Goal: Use online tool/utility: Utilize a website feature to perform a specific function

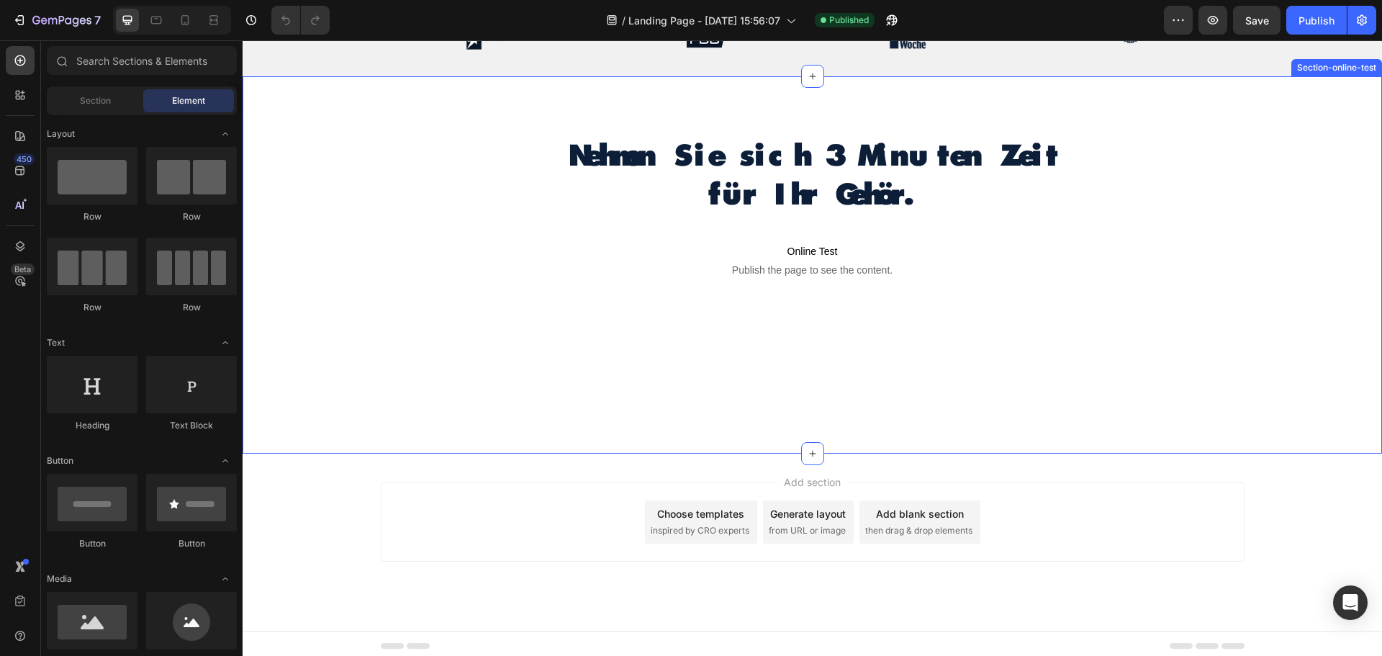
scroll to position [612, 0]
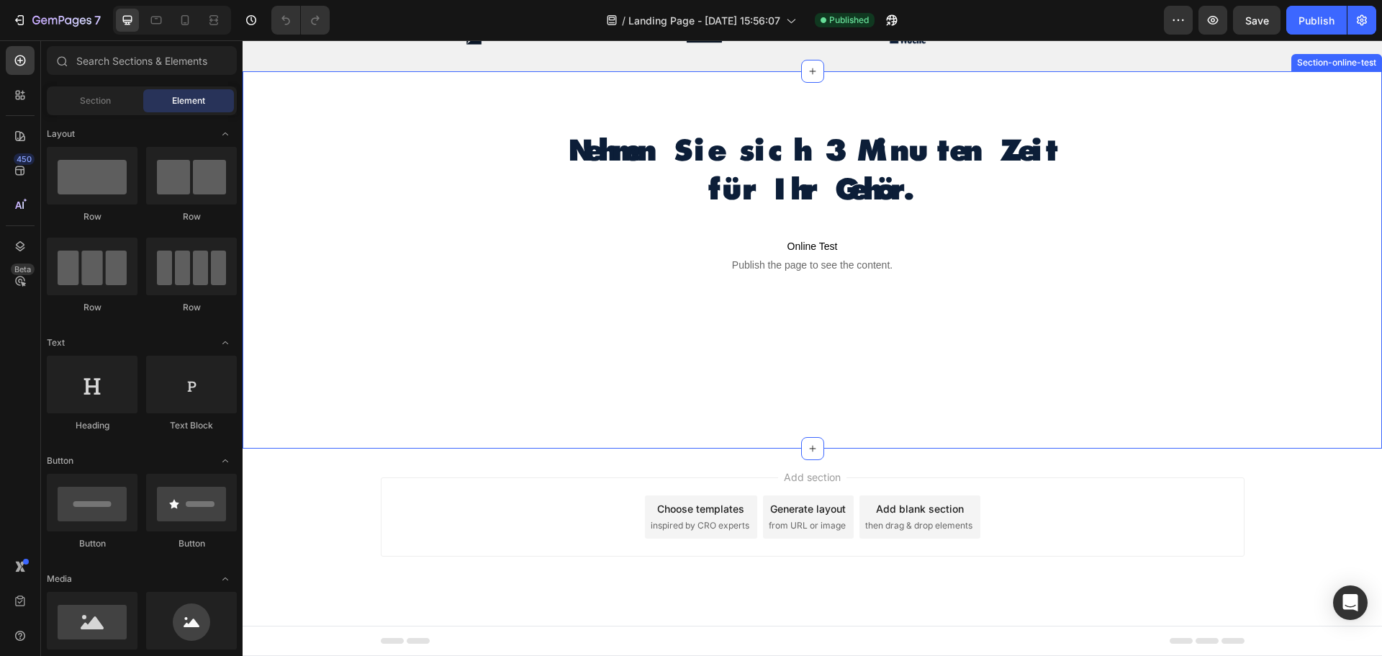
click at [787, 359] on div "Nehmen Sie sich 3 Minuten Zeit für Ihr Gehör. Heading Text Block Online Test Pu…" at bounding box center [812, 246] width 515 height 235
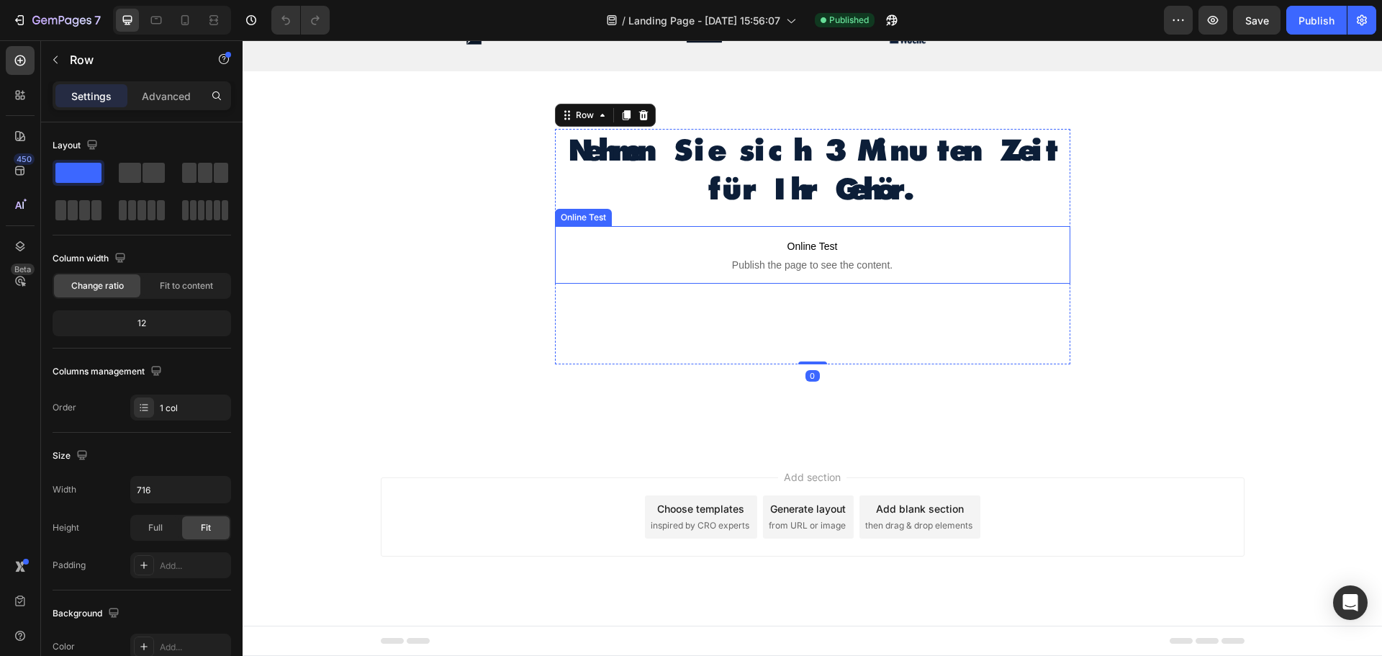
click at [792, 273] on p "Online Test Publish the page to see the content." at bounding box center [812, 255] width 515 height 58
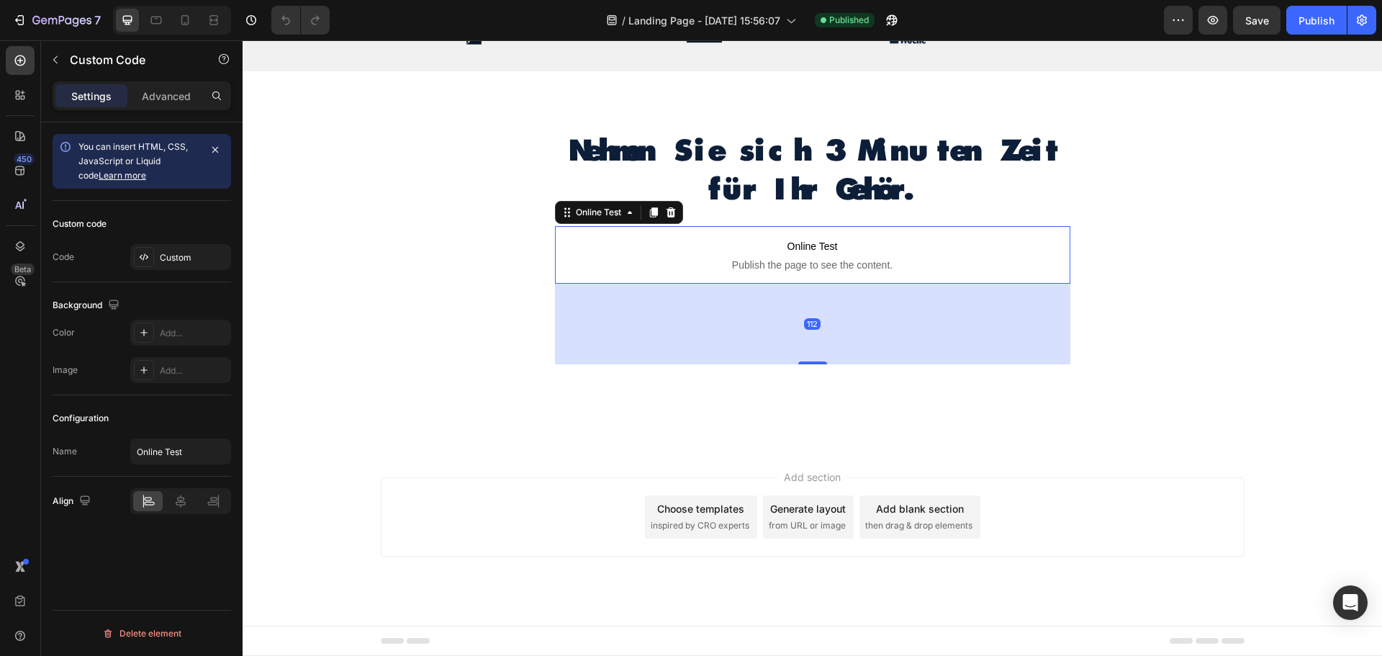
click at [789, 248] on span "Online Test" at bounding box center [812, 245] width 515 height 17
click at [148, 253] on icon at bounding box center [144, 257] width 12 height 12
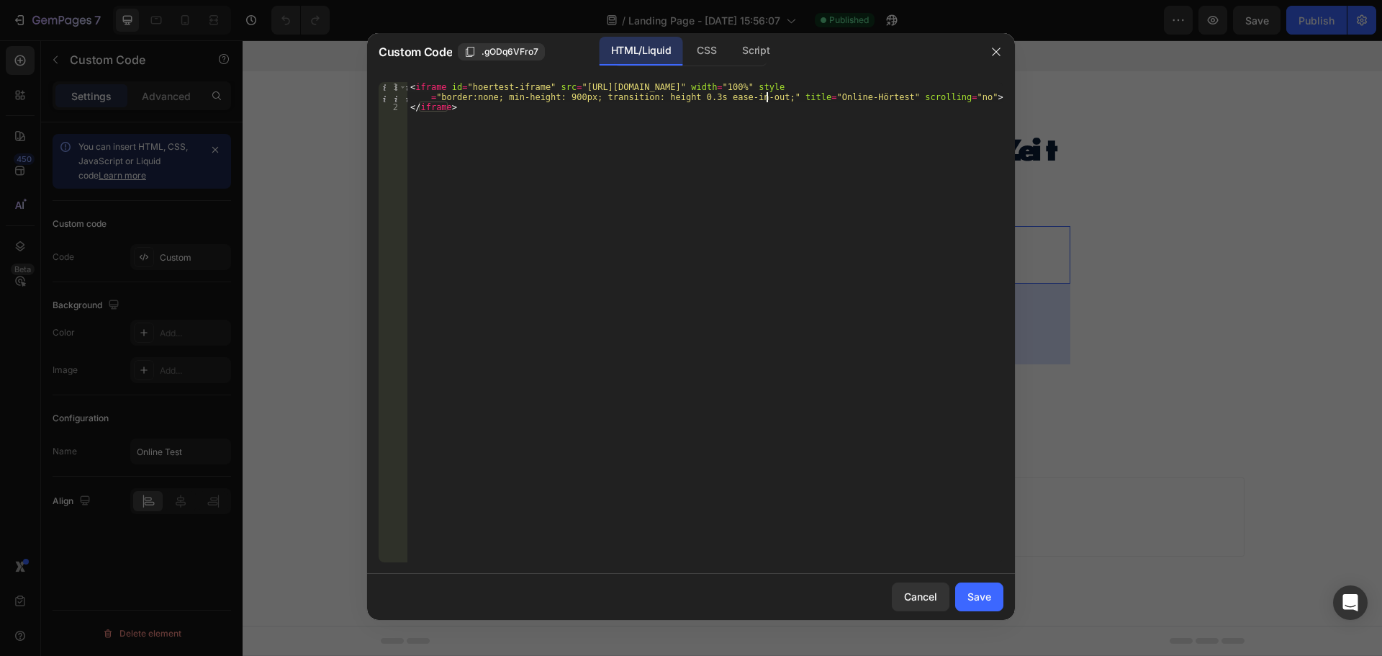
click at [768, 99] on div "< iframe id = "hoertest-iframe" src = "[URL][DOMAIN_NAME]" width = "100%" style…" at bounding box center [705, 337] width 596 height 510
click at [946, 96] on div "< iframe id = "hoertest-iframe" src = "[URL][DOMAIN_NAME]" width = "100%" style…" at bounding box center [705, 337] width 596 height 510
paste textarea "allow="microphone""
type textarea "<iframe id="hoertest-iframe" src="[URL][DOMAIN_NAME]" width="100%" style="borde…"
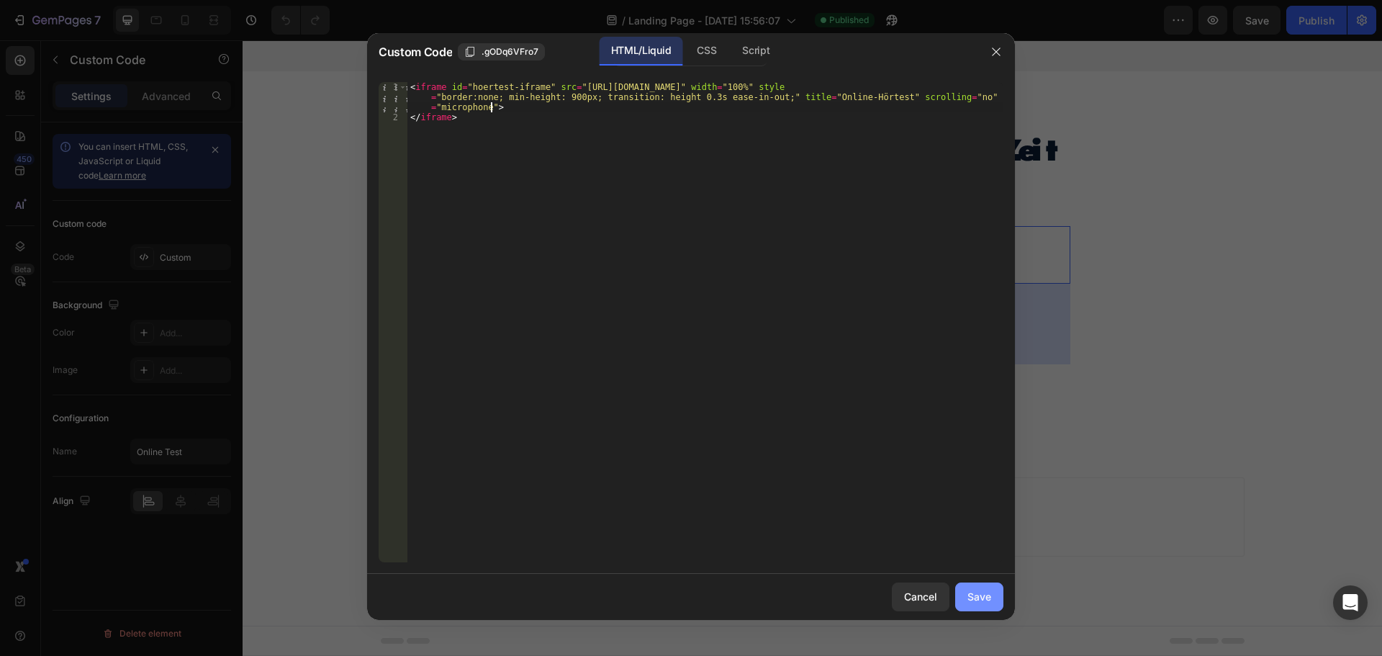
click at [985, 595] on div "Save" at bounding box center [979, 596] width 24 height 15
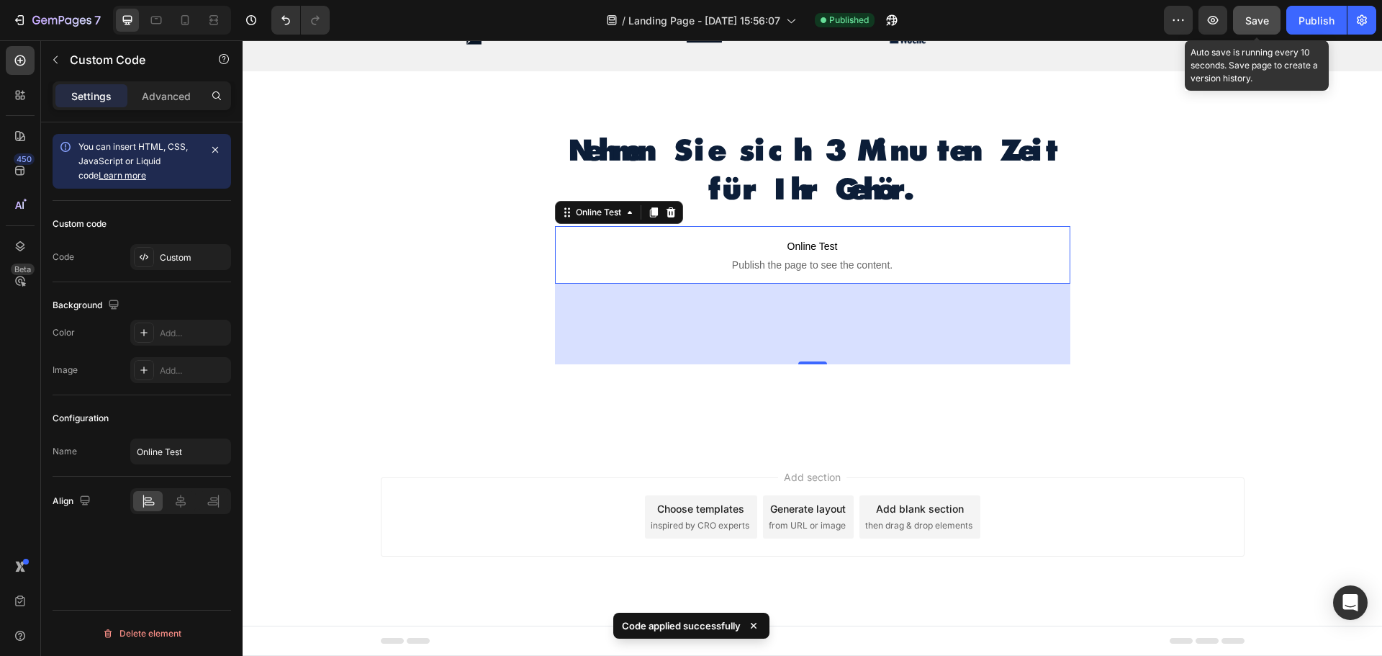
click at [1258, 19] on span "Save" at bounding box center [1257, 20] width 24 height 12
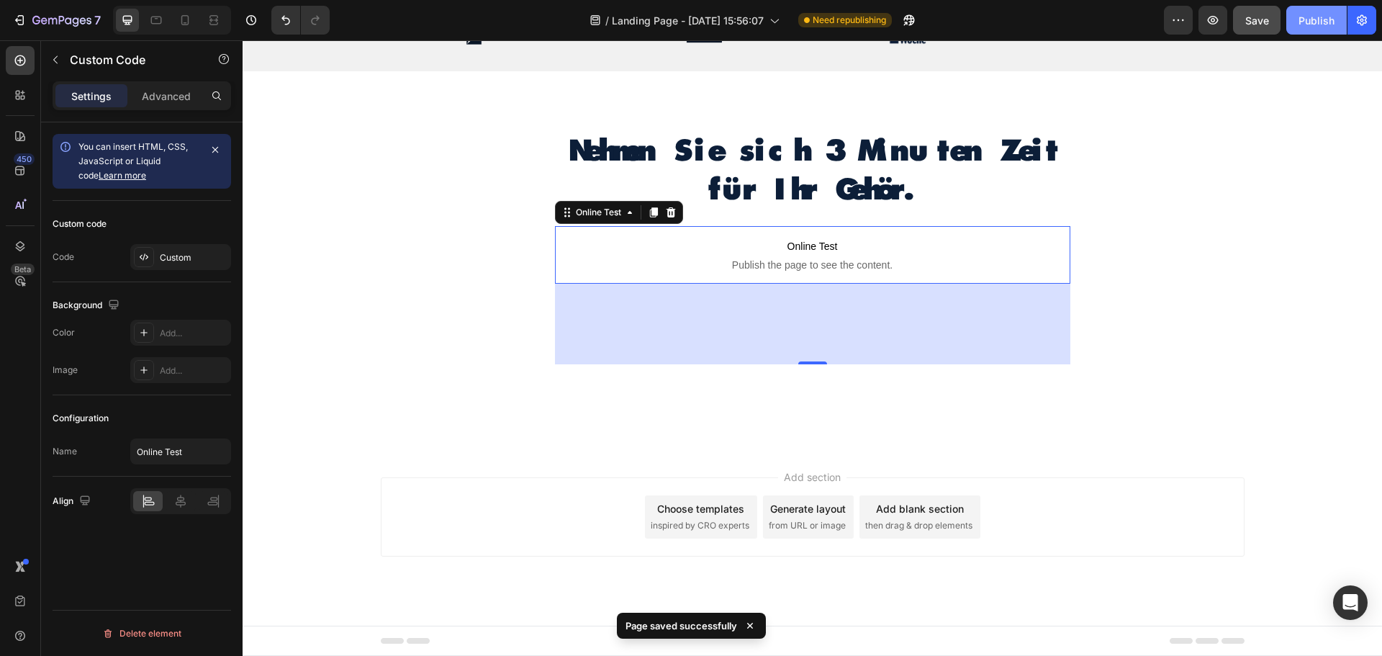
click at [1323, 19] on div "Publish" at bounding box center [1316, 20] width 36 height 15
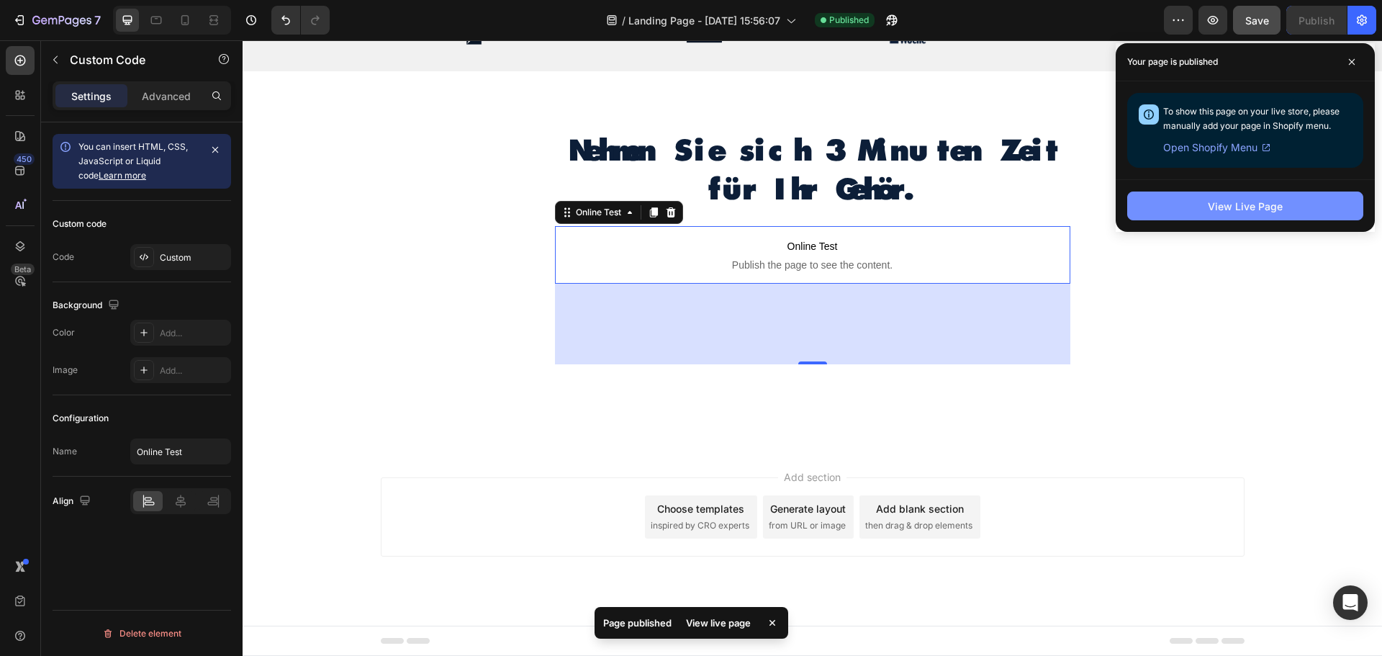
click at [1256, 204] on div "View Live Page" at bounding box center [1245, 206] width 75 height 15
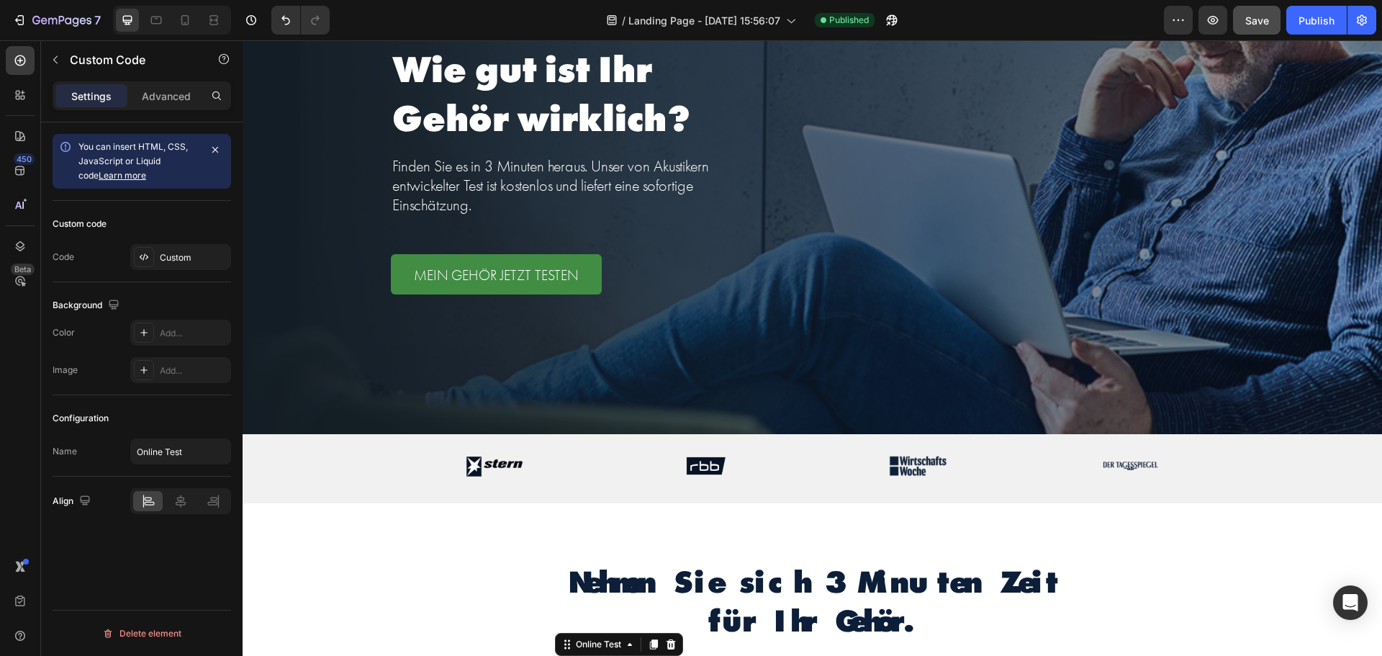
scroll to position [0, 0]
